Goal: Use online tool/utility

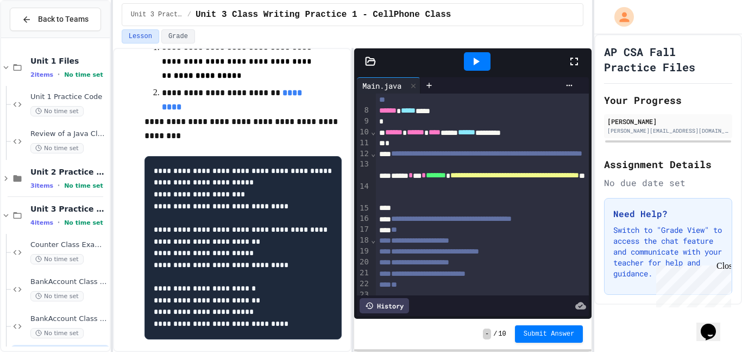
scroll to position [79, 0]
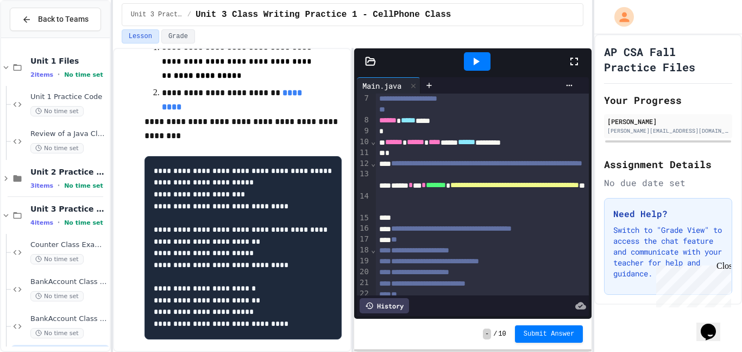
click at [542, 180] on div "**********" at bounding box center [483, 169] width 214 height 22
click at [528, 167] on span "**********" at bounding box center [486, 163] width 191 height 8
click at [373, 66] on icon at bounding box center [370, 61] width 11 height 11
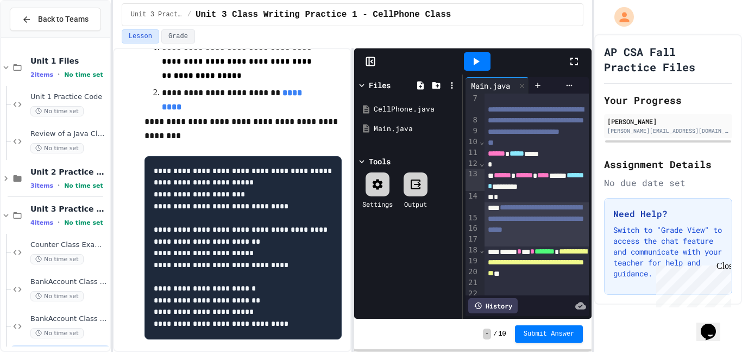
scroll to position [122, 0]
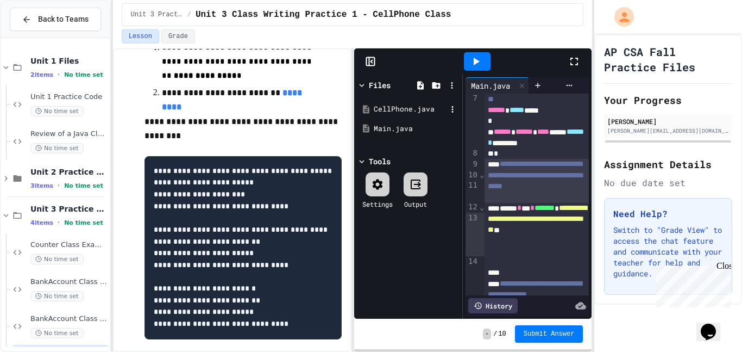
click at [386, 111] on div "CellPhone.java" at bounding box center [410, 109] width 73 height 11
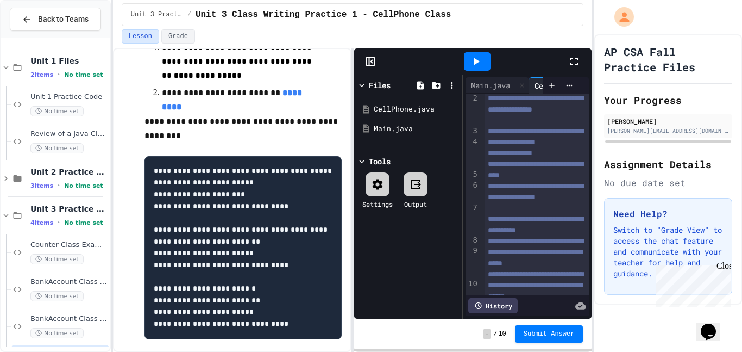
scroll to position [13, 0]
click at [419, 117] on div "CellPhone.java" at bounding box center [408, 109] width 103 height 20
click at [429, 106] on div "CellPhone.java" at bounding box center [410, 109] width 73 height 11
click at [402, 103] on div "CellPhone.java" at bounding box center [408, 109] width 103 height 20
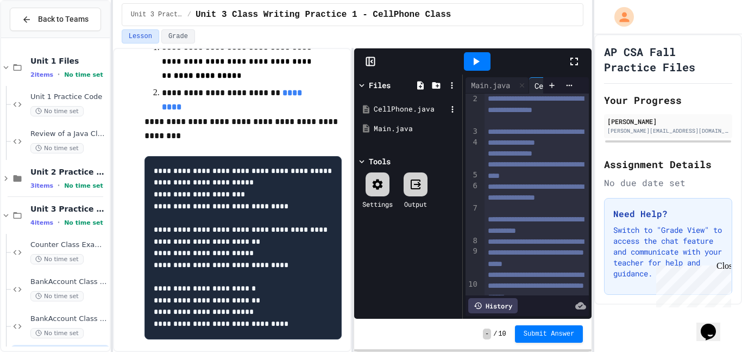
click at [402, 103] on div "CellPhone.java" at bounding box center [408, 109] width 103 height 20
click at [380, 108] on div "CellPhone.java" at bounding box center [410, 109] width 73 height 11
click at [456, 101] on div "CellPhone.java" at bounding box center [408, 109] width 103 height 20
click at [452, 104] on icon at bounding box center [453, 109] width 10 height 10
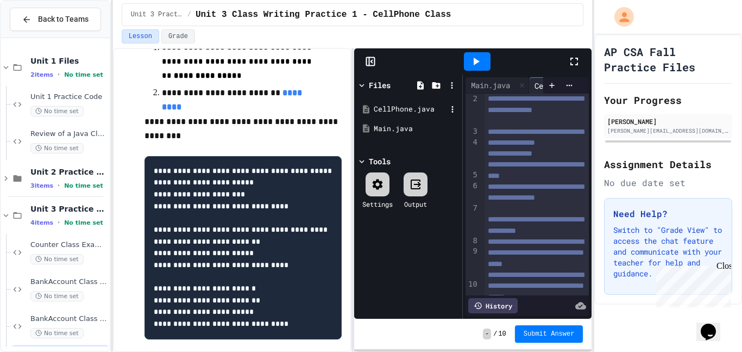
click at [406, 105] on div at bounding box center [371, 176] width 742 height 352
click at [405, 105] on div "CellPhone.java" at bounding box center [410, 109] width 73 height 11
click at [540, 86] on div "CellPhone.java" at bounding box center [565, 85] width 72 height 11
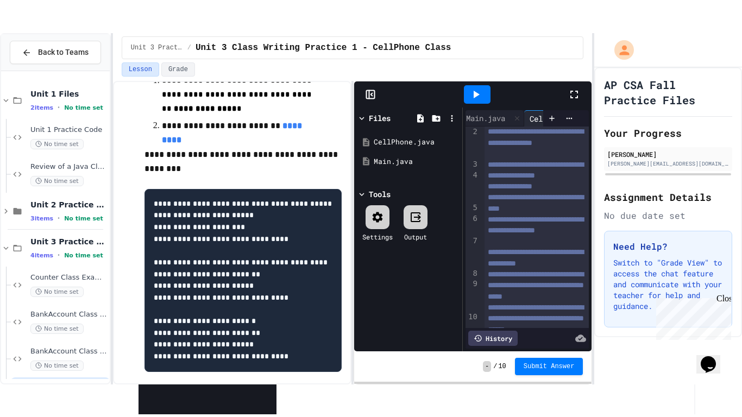
scroll to position [0, 0]
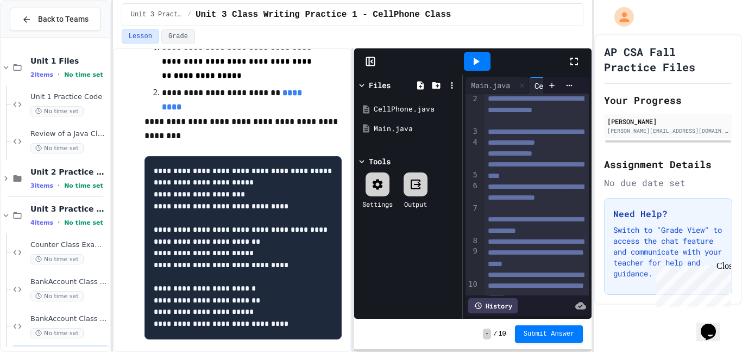
click at [575, 59] on icon at bounding box center [574, 61] width 13 height 13
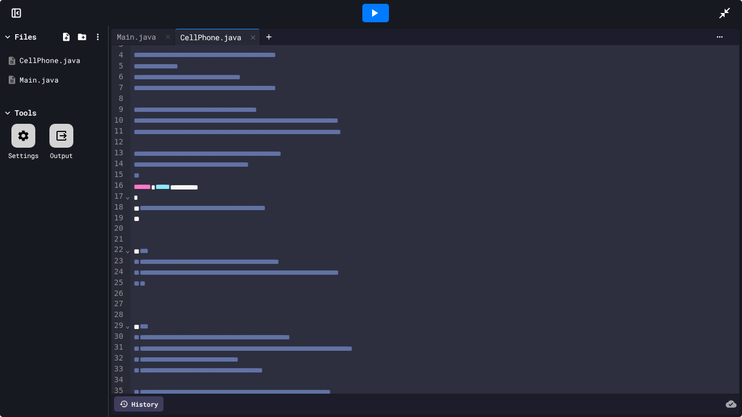
scroll to position [31, 0]
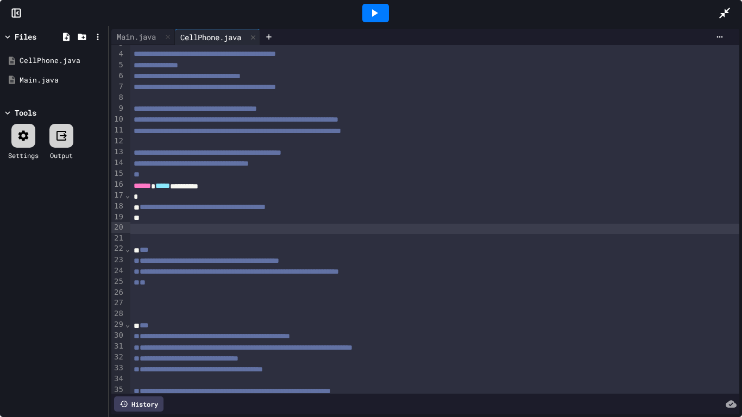
click at [165, 229] on div at bounding box center [435, 229] width 610 height 11
click at [167, 224] on div at bounding box center [435, 229] width 610 height 11
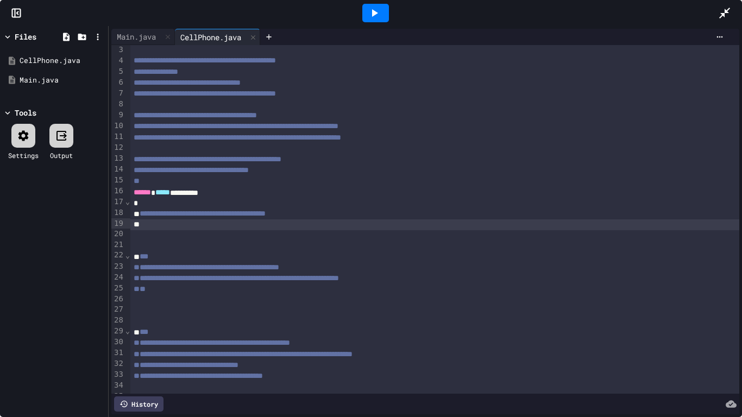
click at [168, 224] on div at bounding box center [435, 225] width 610 height 11
click at [13, 14] on rect at bounding box center [17, 13] width 8 height 8
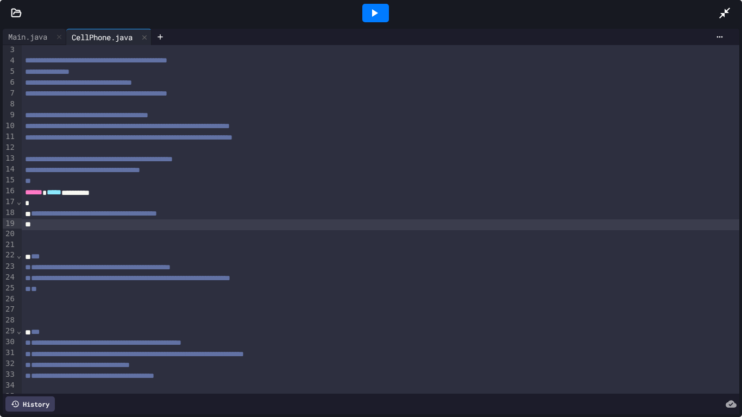
click at [12, 14] on icon at bounding box center [16, 13] width 9 height 8
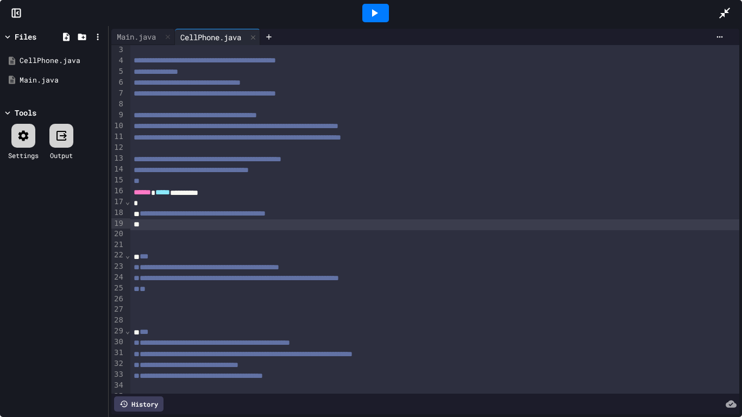
click at [65, 134] on icon at bounding box center [63, 135] width 7 height 5
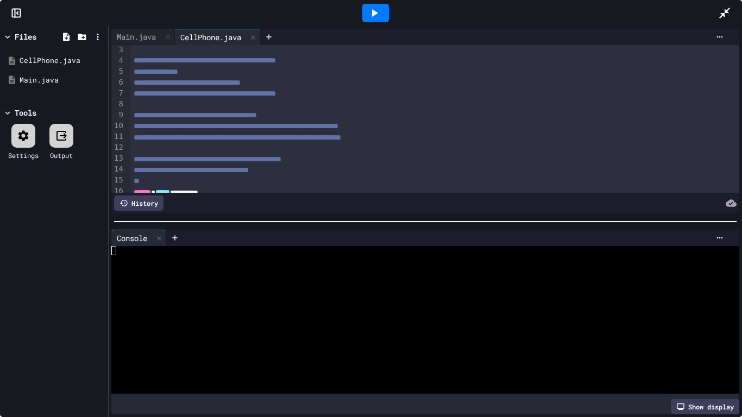
click at [65, 134] on icon at bounding box center [63, 135] width 7 height 5
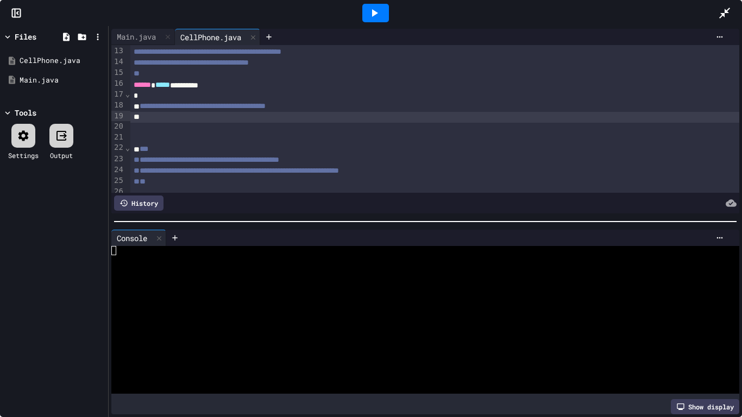
scroll to position [135, 0]
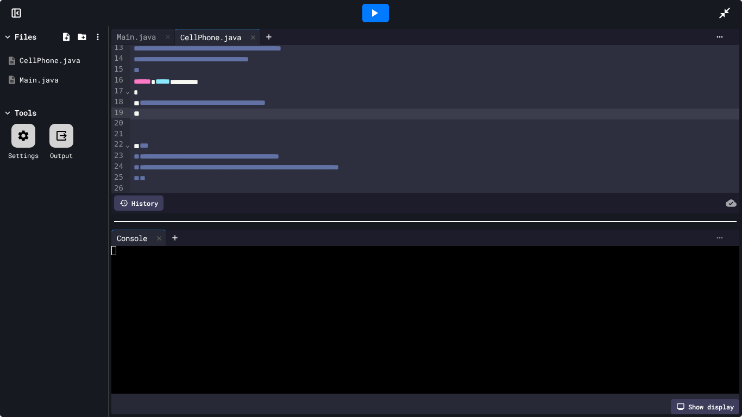
click at [727, 240] on div at bounding box center [720, 238] width 17 height 9
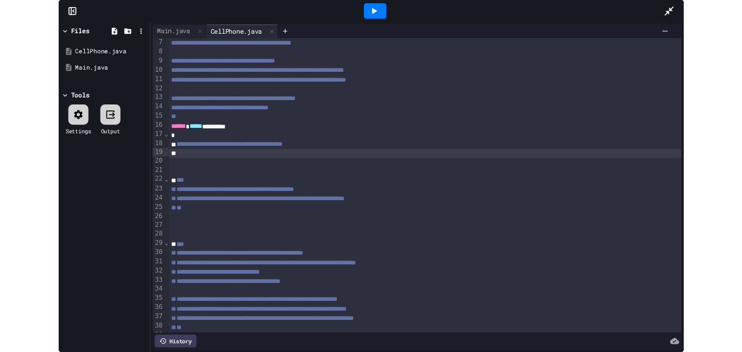
scroll to position [0, 0]
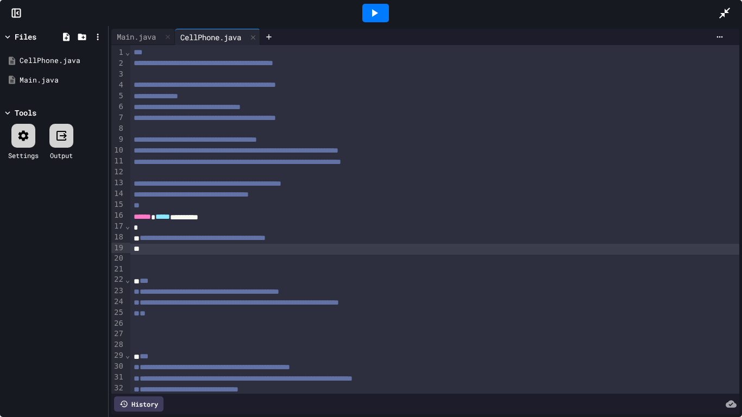
click at [727, 9] on icon at bounding box center [725, 13] width 13 height 13
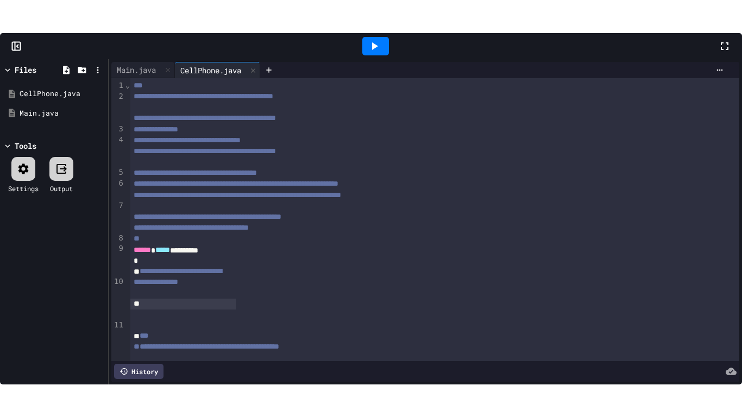
scroll to position [92, 0]
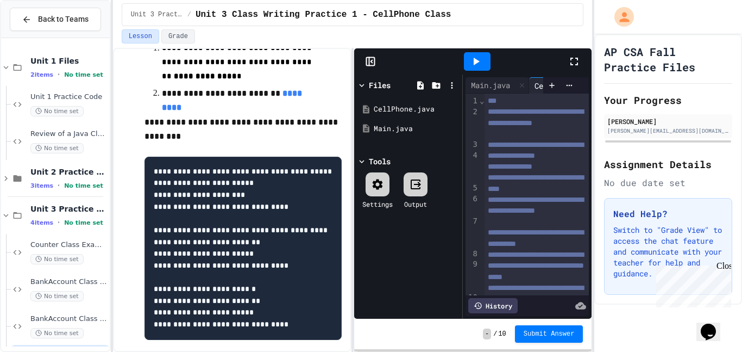
click at [574, 66] on icon at bounding box center [574, 61] width 13 height 13
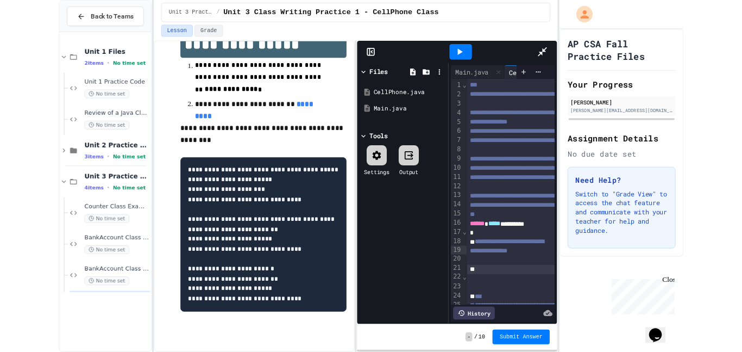
scroll to position [91, 0]
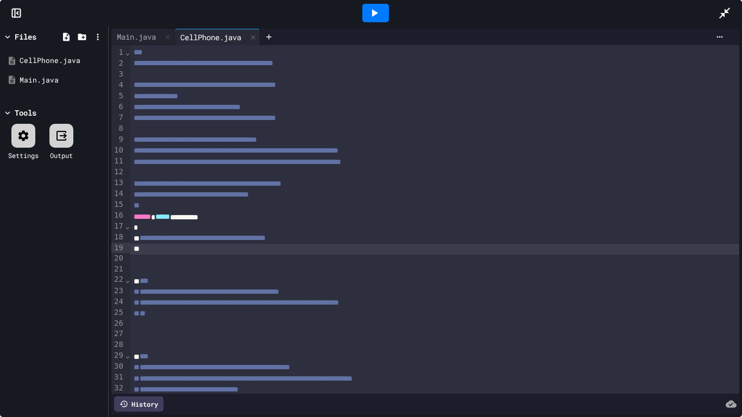
click at [288, 248] on div at bounding box center [435, 249] width 610 height 11
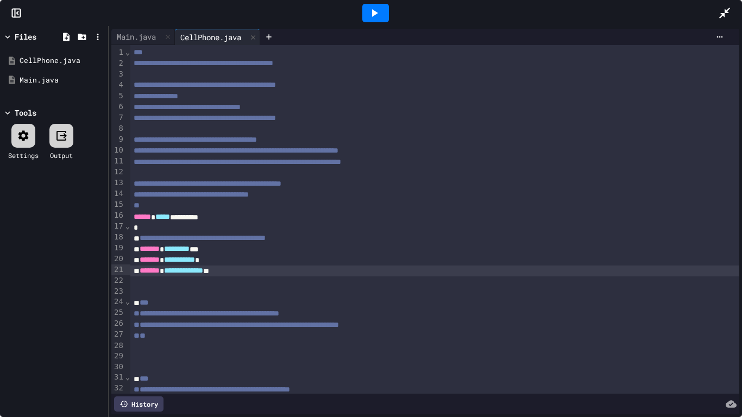
click at [148, 351] on div at bounding box center [435, 358] width 610 height 11
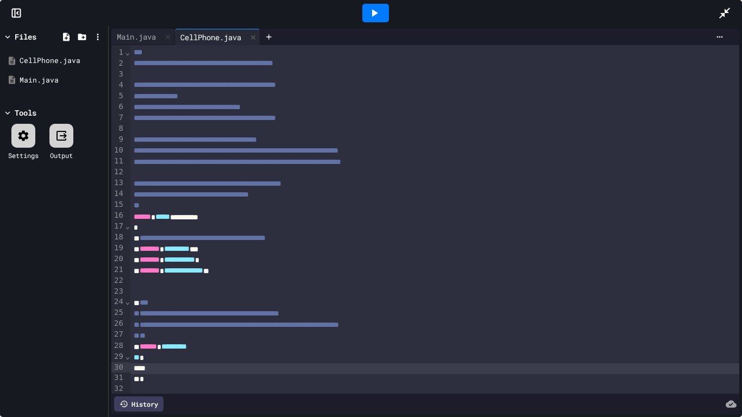
click at [726, 9] on icon at bounding box center [725, 13] width 13 height 13
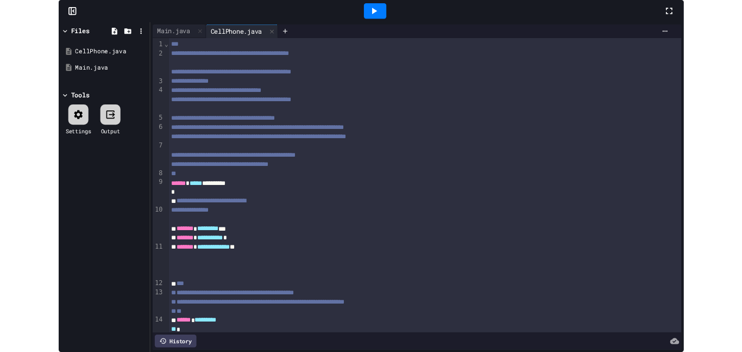
scroll to position [92, 0]
